Goal: Navigation & Orientation: Find specific page/section

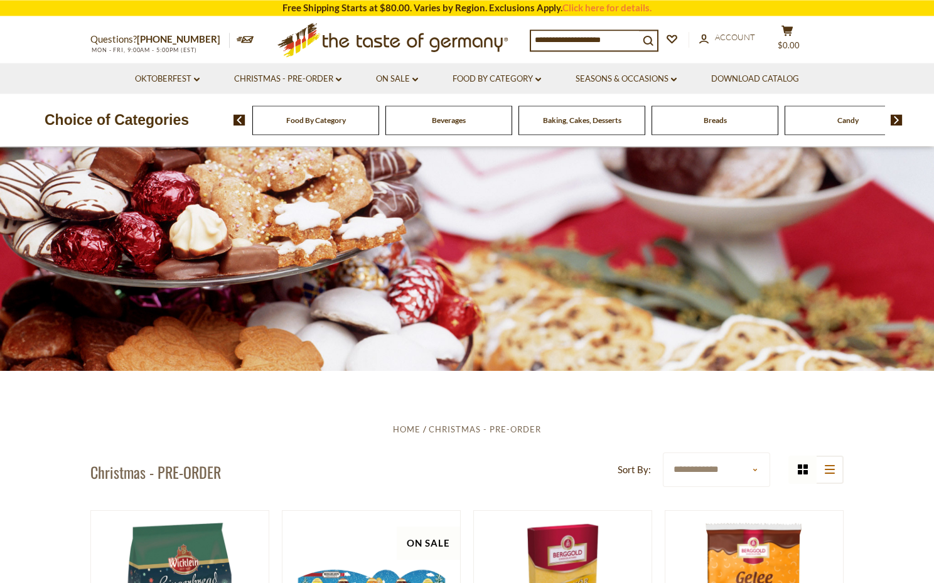
scroll to position [10, 0]
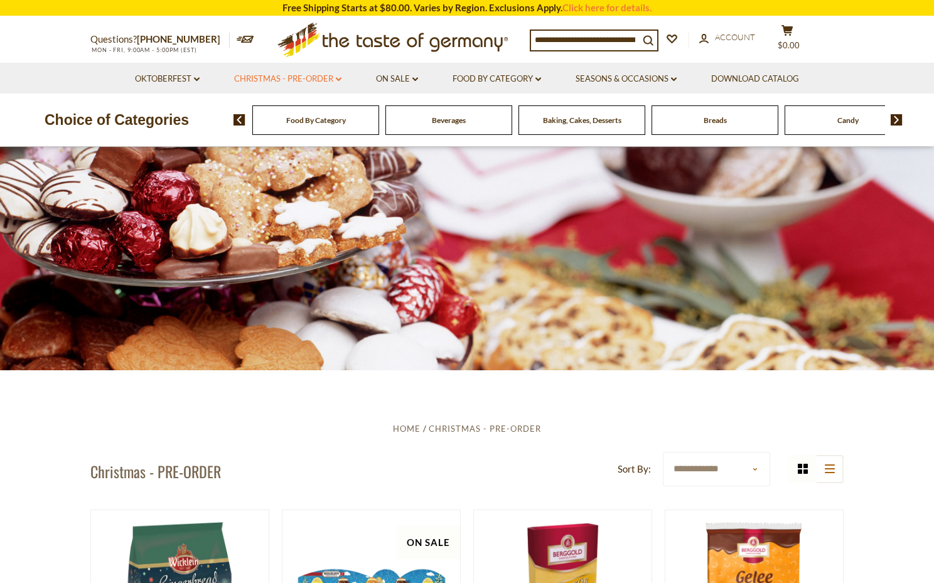
click at [321, 83] on link "Christmas - PRE-ORDER dropdown_arrow" at bounding box center [287, 79] width 107 height 14
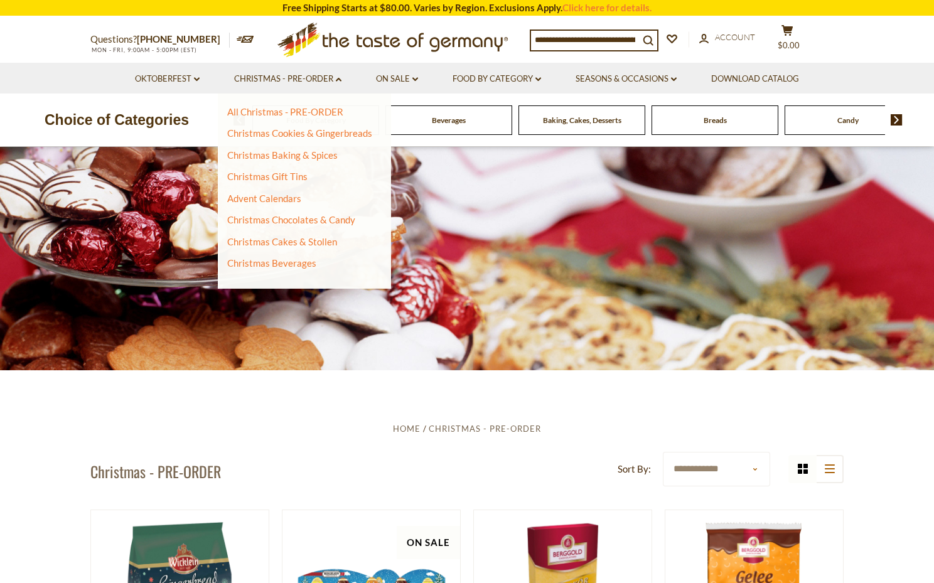
drag, startPoint x: 213, startPoint y: 443, endPoint x: 219, endPoint y: 427, distance: 17.3
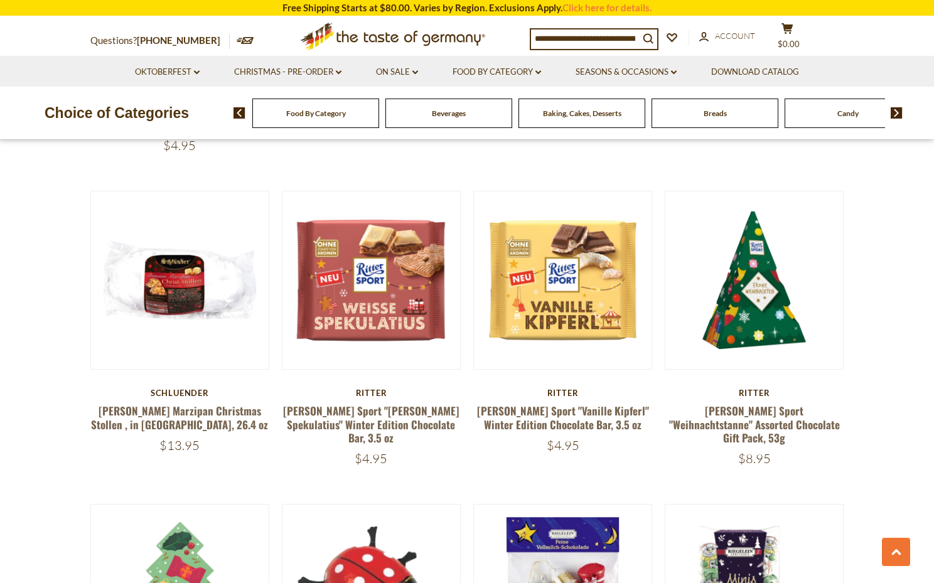
scroll to position [1707, 0]
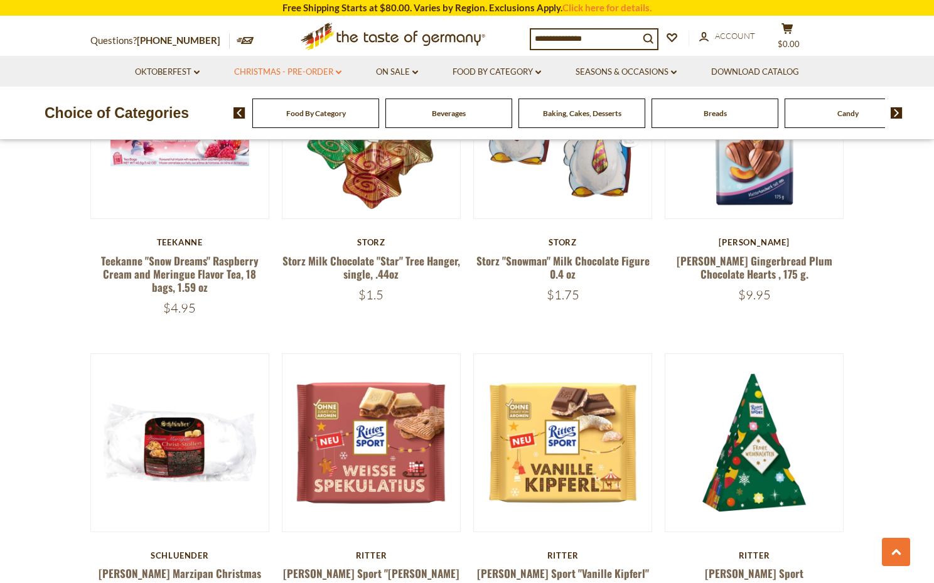
click at [326, 77] on link "Christmas - PRE-ORDER dropdown_arrow" at bounding box center [287, 72] width 107 height 14
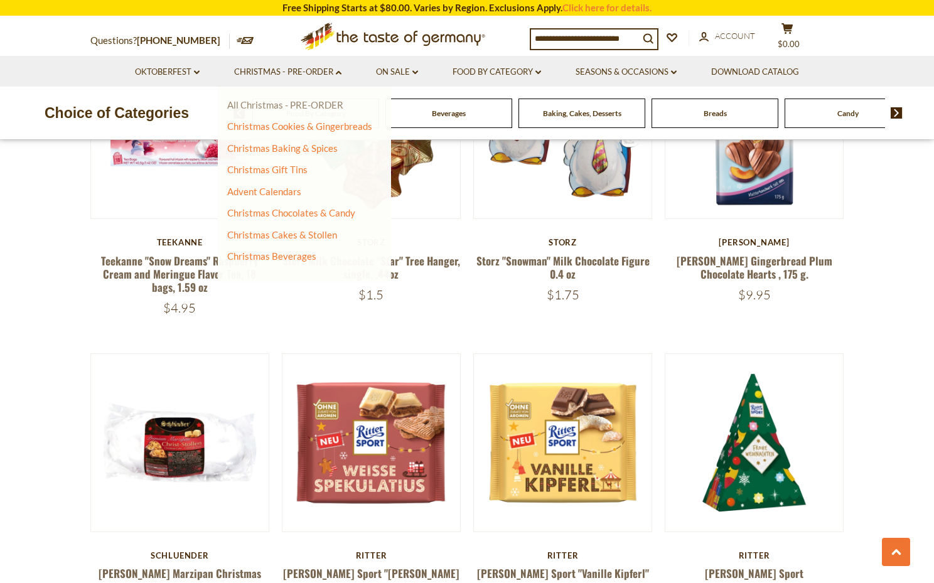
click at [314, 106] on link "All Christmas - PRE-ORDER" at bounding box center [285, 104] width 116 height 11
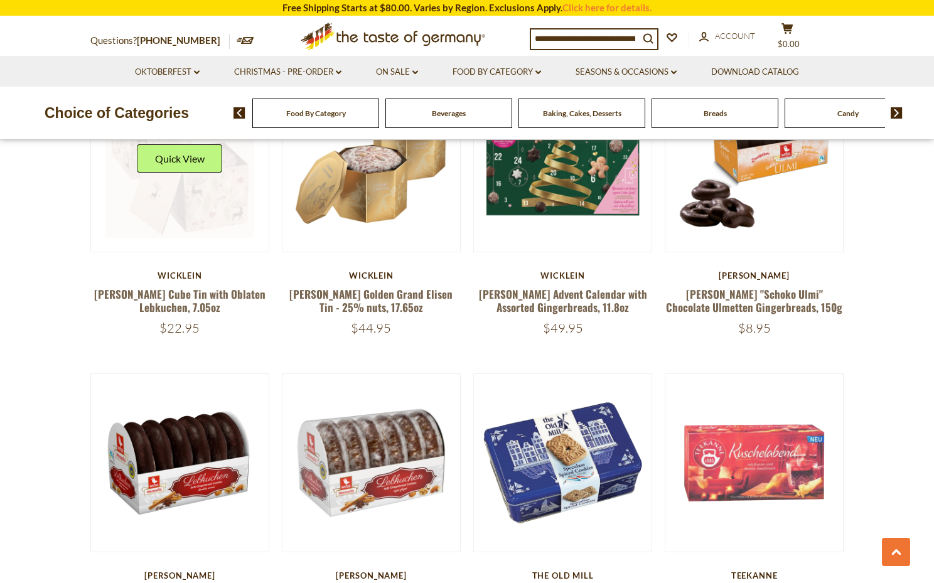
scroll to position [793, 0]
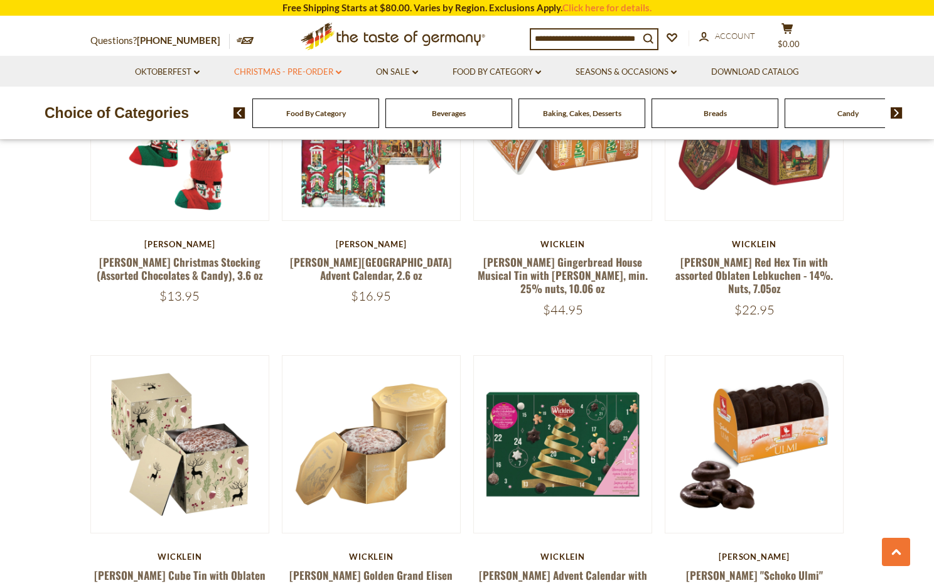
click at [301, 71] on link "Christmas - PRE-ORDER dropdown_arrow" at bounding box center [287, 72] width 107 height 14
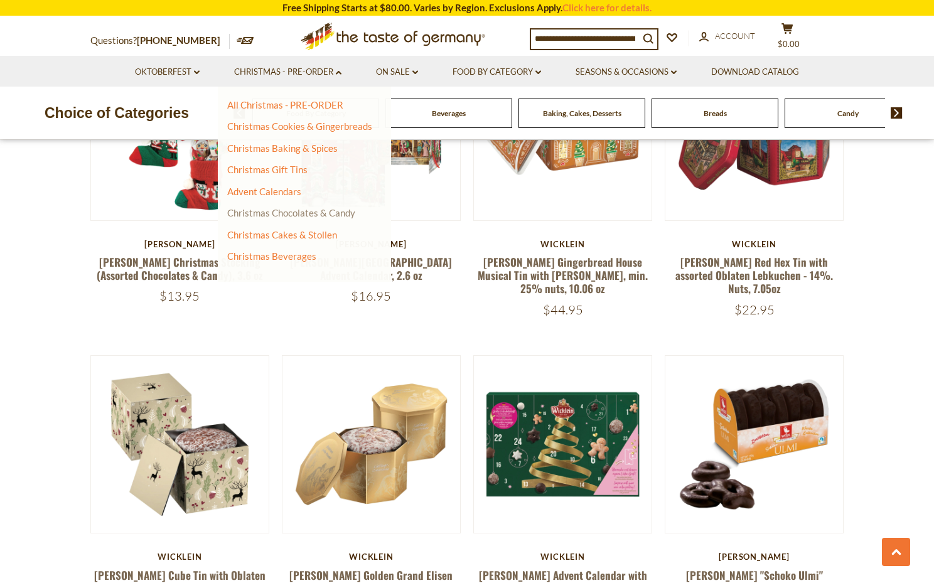
click at [294, 213] on link "Christmas Chocolates & Candy" at bounding box center [291, 212] width 128 height 11
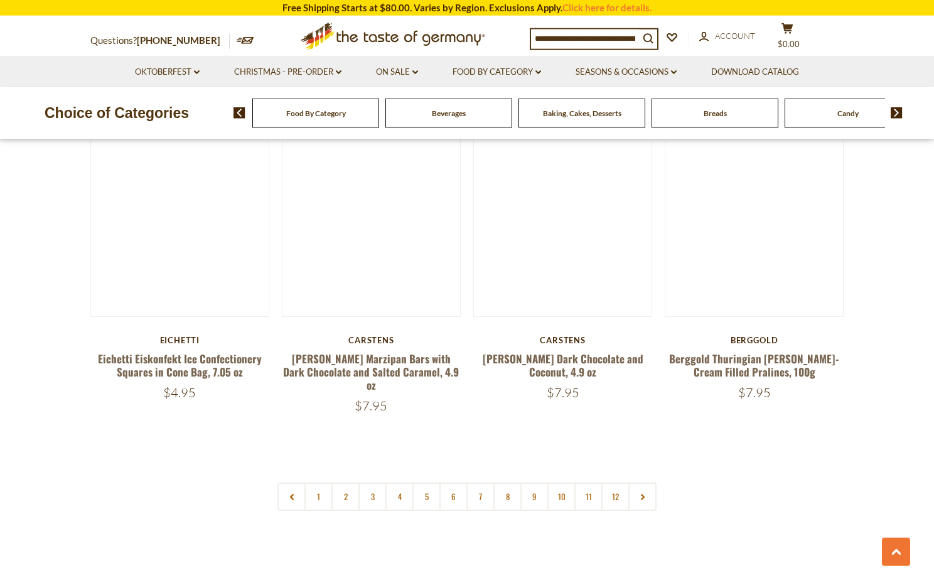
scroll to position [2862, 0]
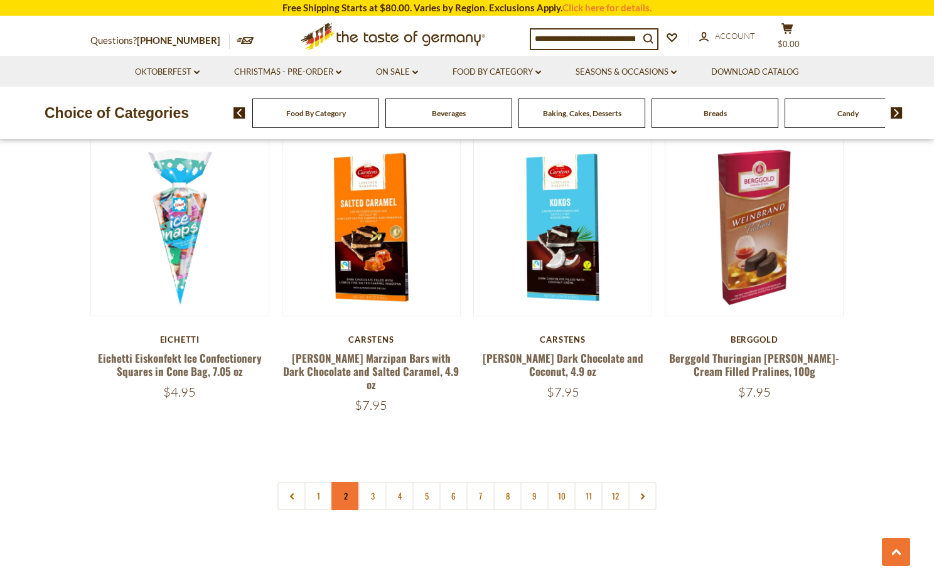
click at [343, 482] on link "2" at bounding box center [345, 496] width 28 height 28
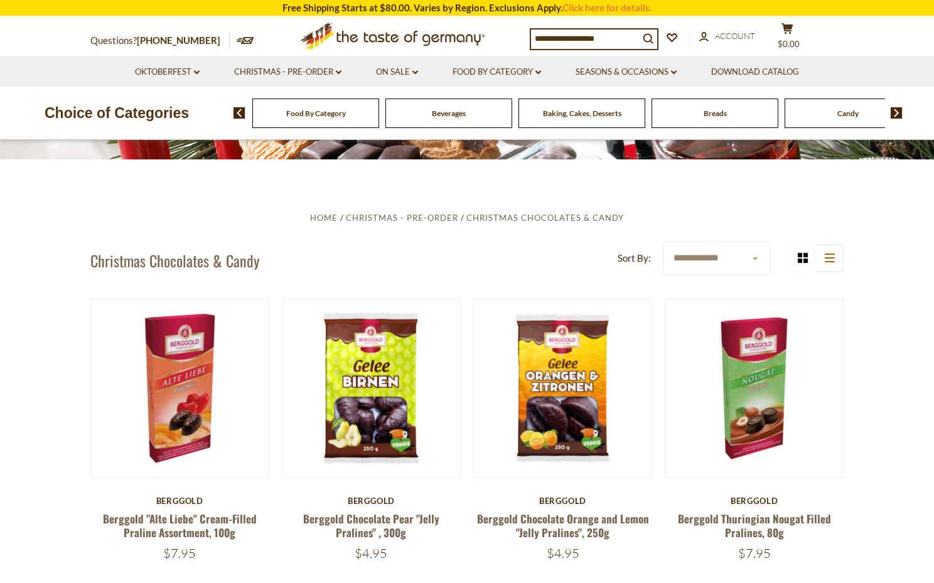
scroll to position [0, 0]
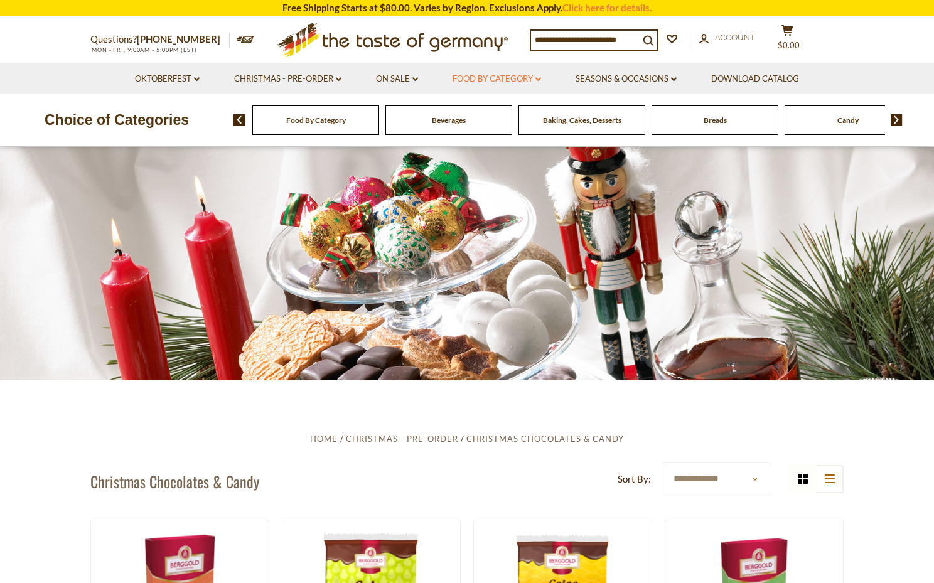
click at [502, 83] on link "Food By Category dropdown_arrow" at bounding box center [497, 79] width 89 height 14
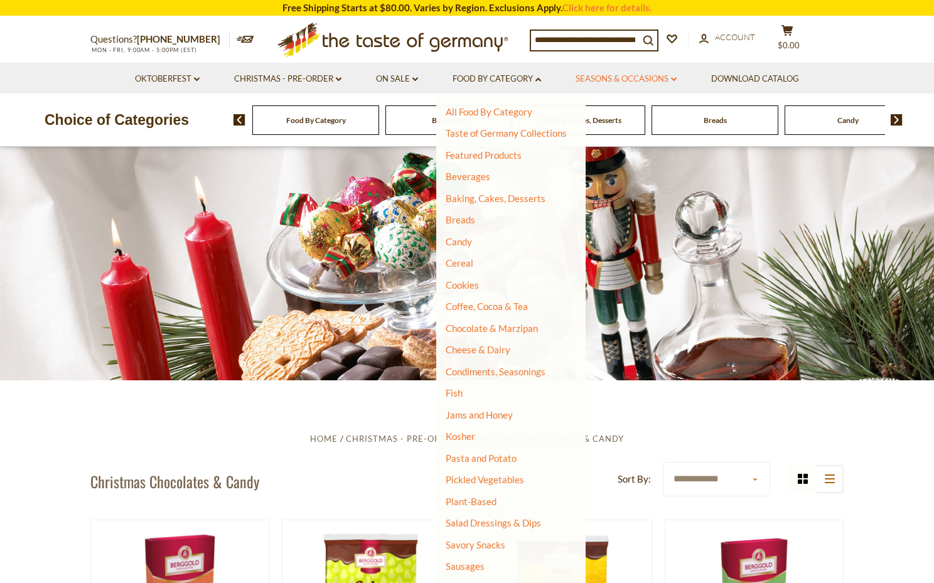
click at [632, 83] on link "Seasons & Occasions dropdown_arrow" at bounding box center [626, 79] width 101 height 14
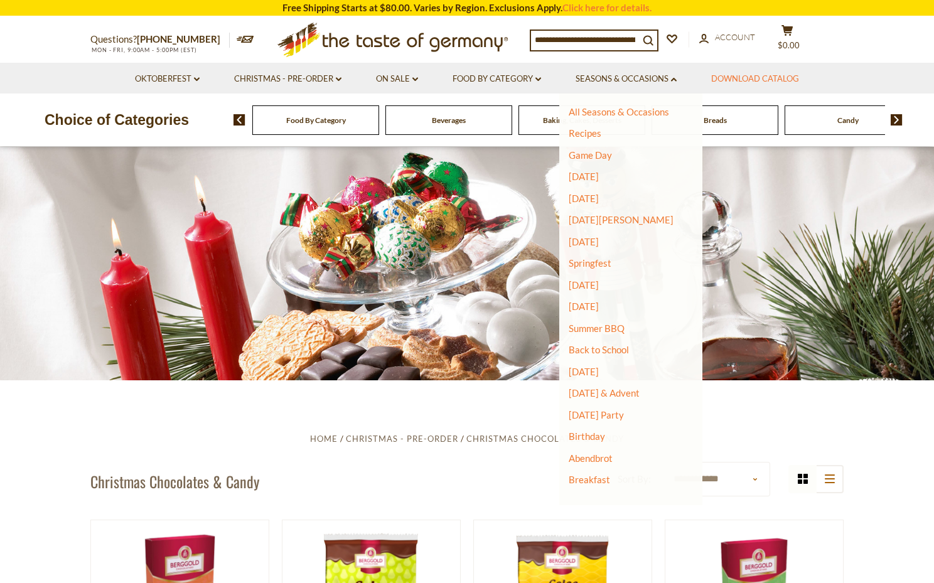
click at [741, 79] on link "Download Catalog" at bounding box center [755, 79] width 88 height 14
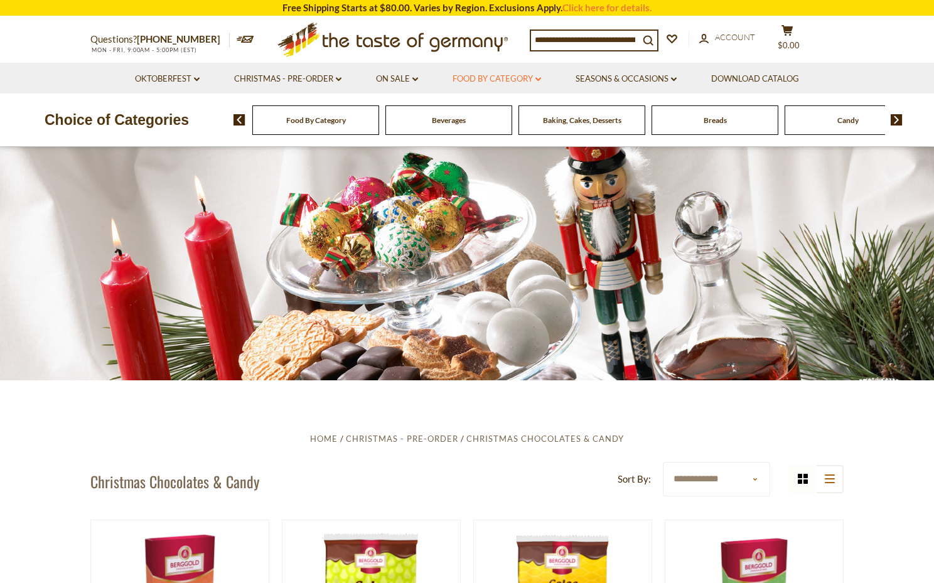
click at [498, 82] on link "Food By Category dropdown_arrow" at bounding box center [497, 79] width 89 height 14
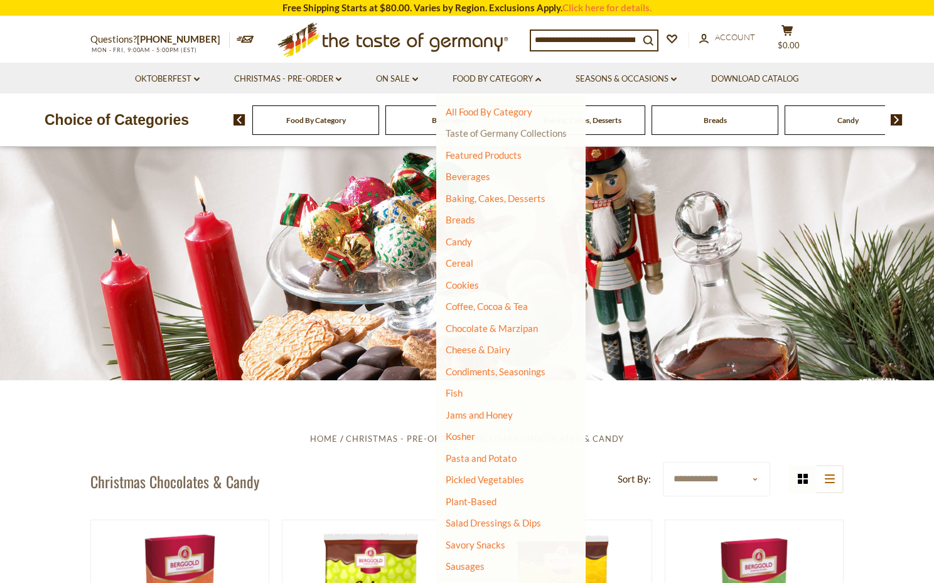
click at [497, 135] on link "Taste of Germany Collections" at bounding box center [506, 132] width 121 height 11
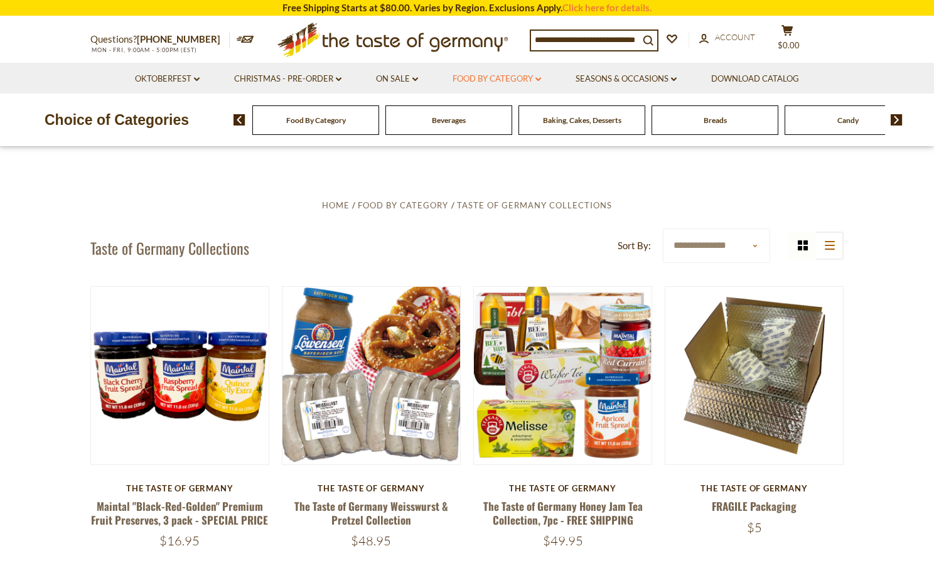
click at [498, 81] on link "Food By Category dropdown_arrow" at bounding box center [497, 79] width 89 height 14
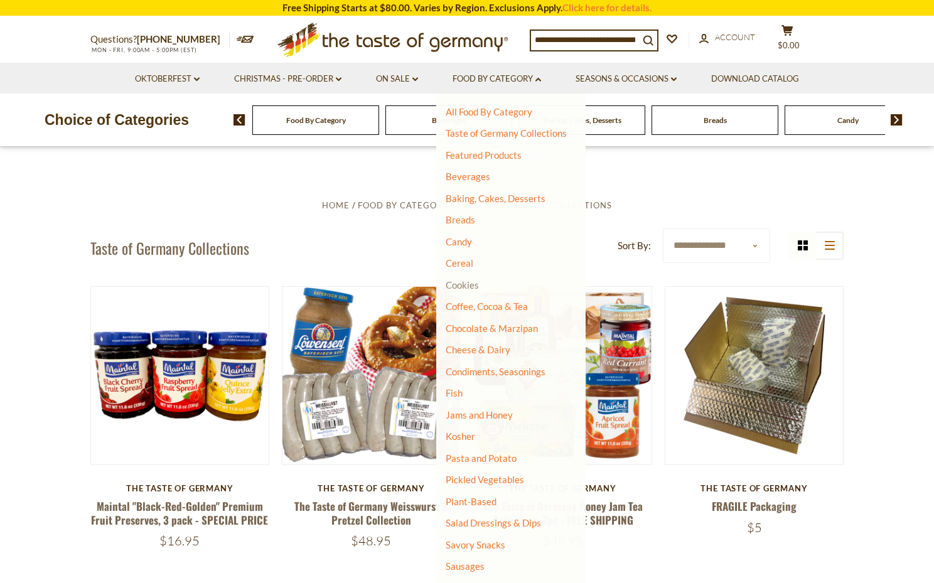
click at [467, 283] on link "Cookies" at bounding box center [462, 284] width 33 height 11
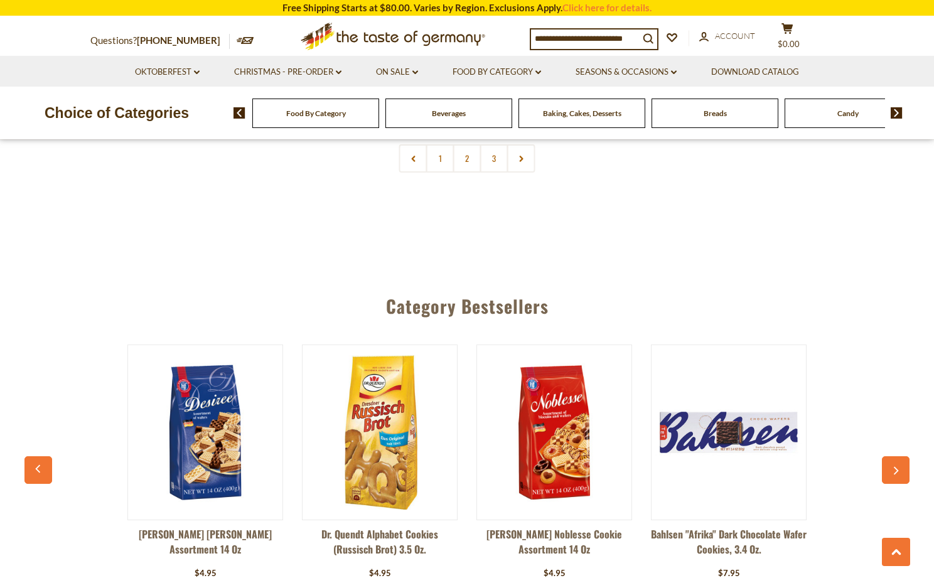
scroll to position [3485, 0]
